Goal: Task Accomplishment & Management: Manage account settings

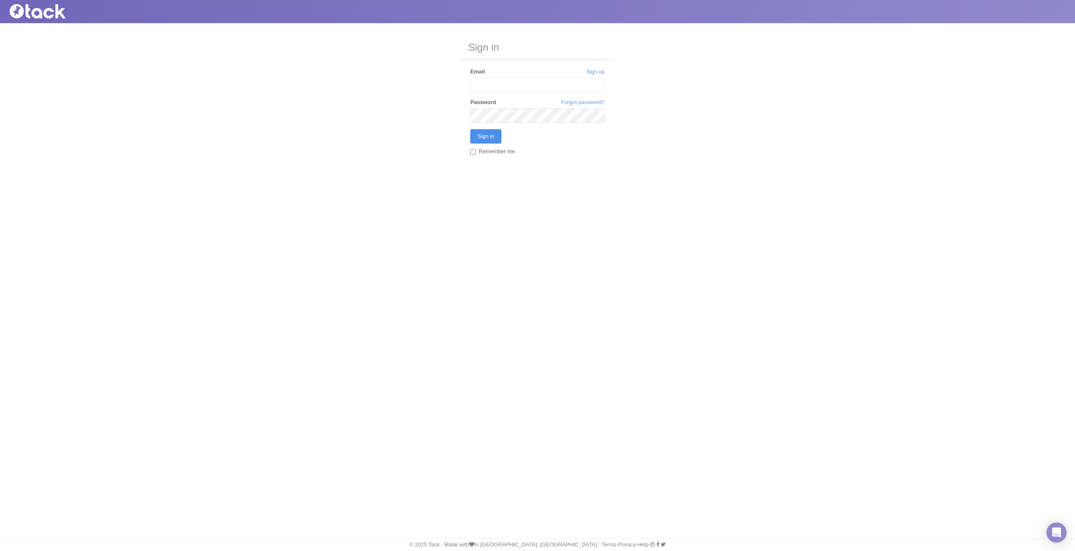
type input "[PERSON_NAME][EMAIL_ADDRESS][PERSON_NAME][DOMAIN_NAME]"
click at [483, 132] on input "Sign in" at bounding box center [485, 136] width 31 height 14
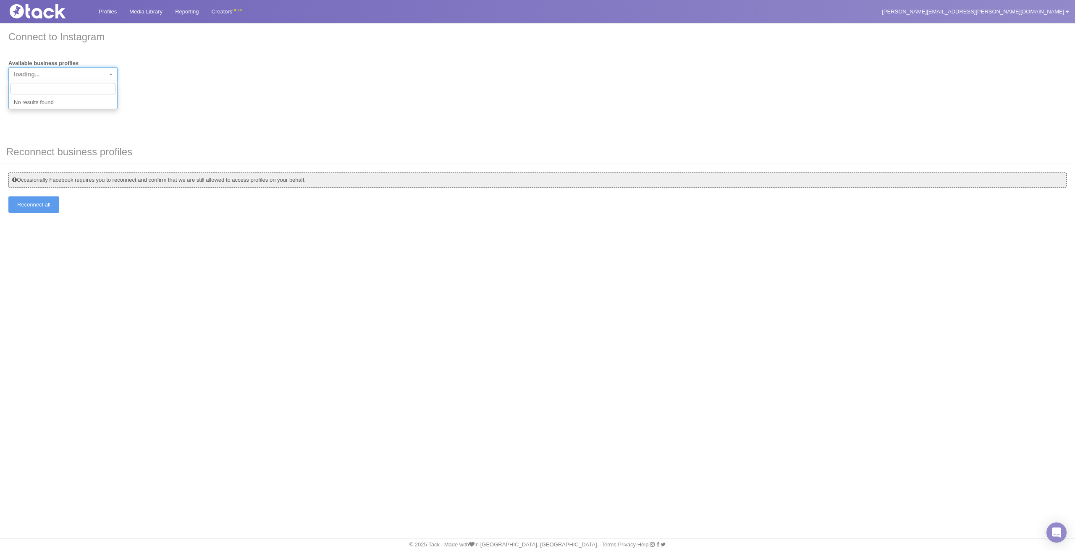
click at [88, 78] on span "loading..." at bounding box center [60, 74] width 93 height 8
click at [206, 82] on div "Available business profiles loading... Connect" at bounding box center [537, 83] width 1058 height 47
click at [159, 10] on link "Media Library" at bounding box center [146, 11] width 46 height 23
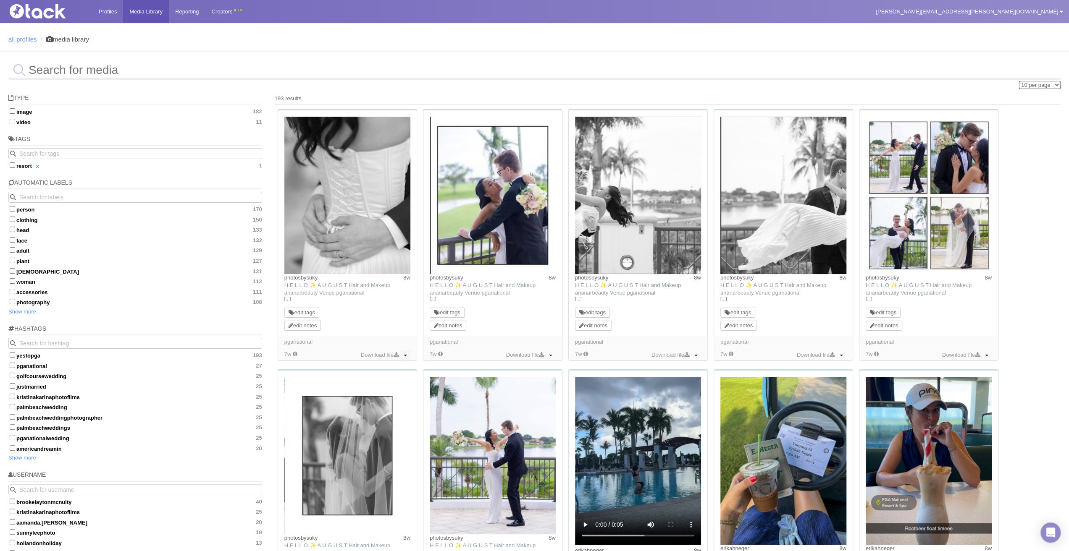
click at [406, 356] on span "button" at bounding box center [405, 356] width 3 height 2
click at [99, 10] on link "Profiles" at bounding box center [107, 11] width 31 height 23
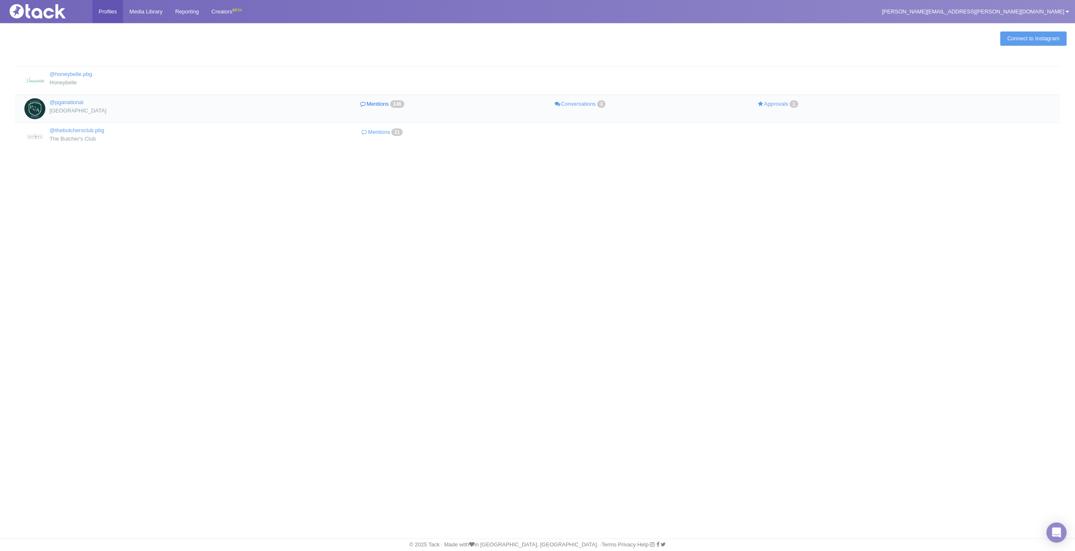
click at [375, 100] on link "Mentions 146" at bounding box center [383, 104] width 198 height 12
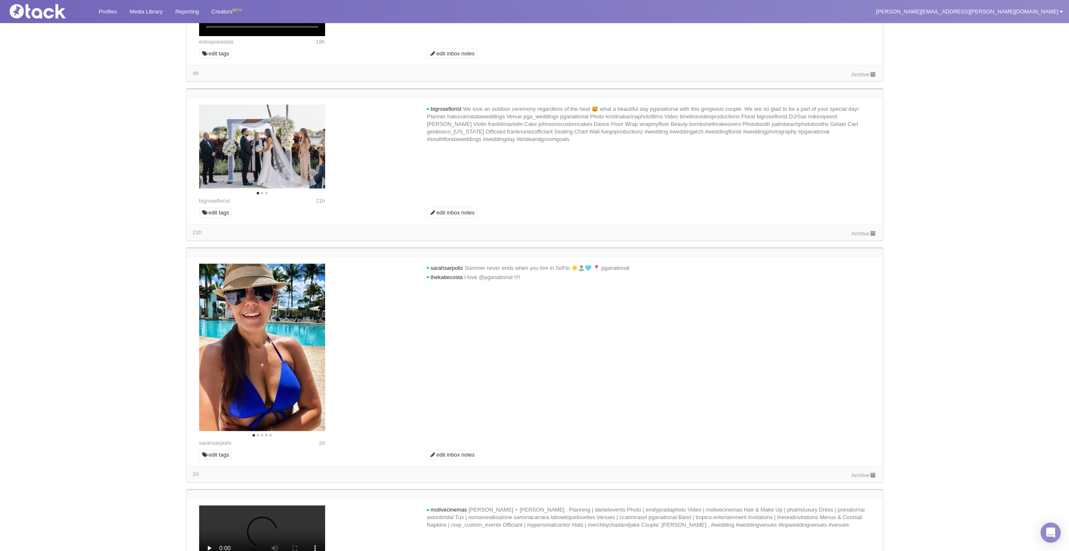
scroll to position [336, 0]
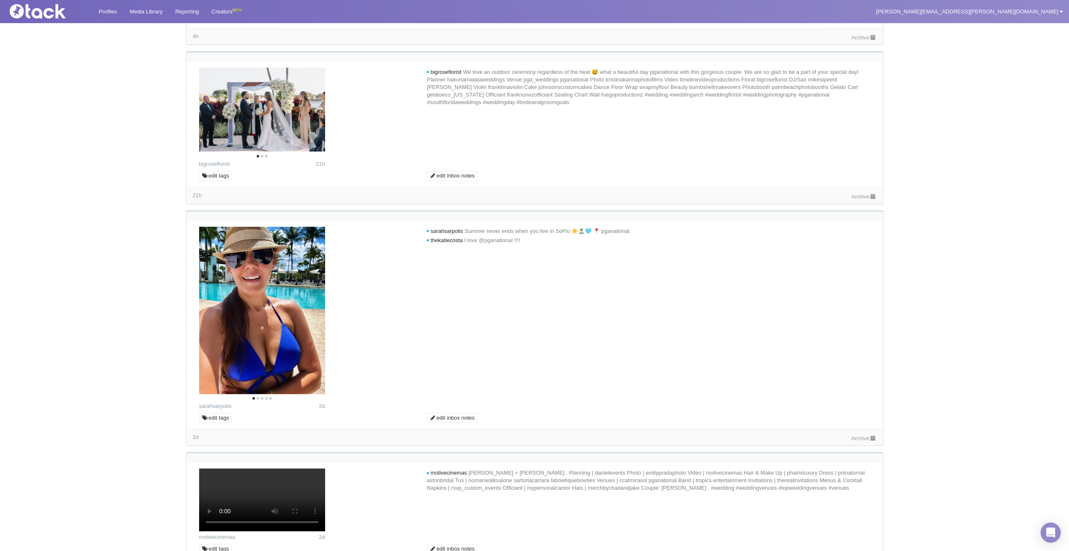
click at [530, 45] on div "4h Archive" at bounding box center [534, 36] width 696 height 16
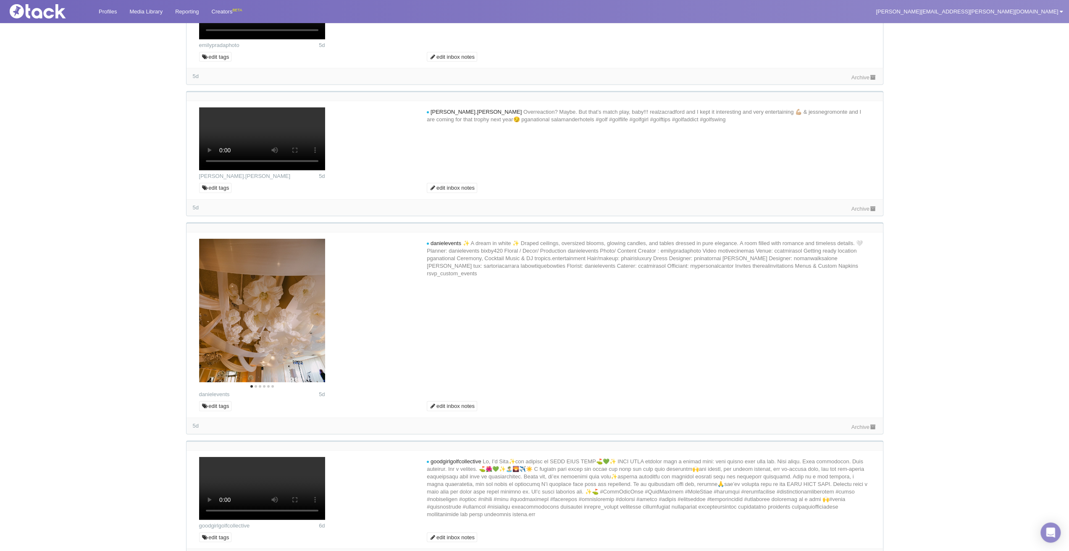
scroll to position [2058, 0]
